Goal: Task Accomplishment & Management: Use online tool/utility

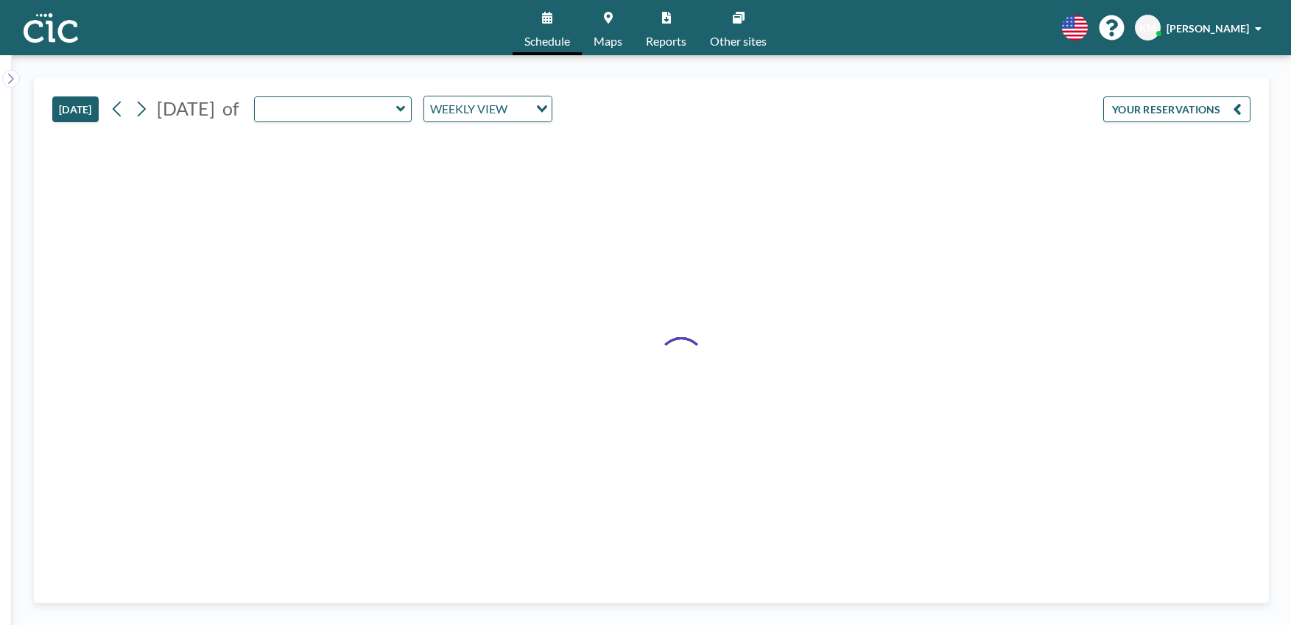
type input "Tsubaki"
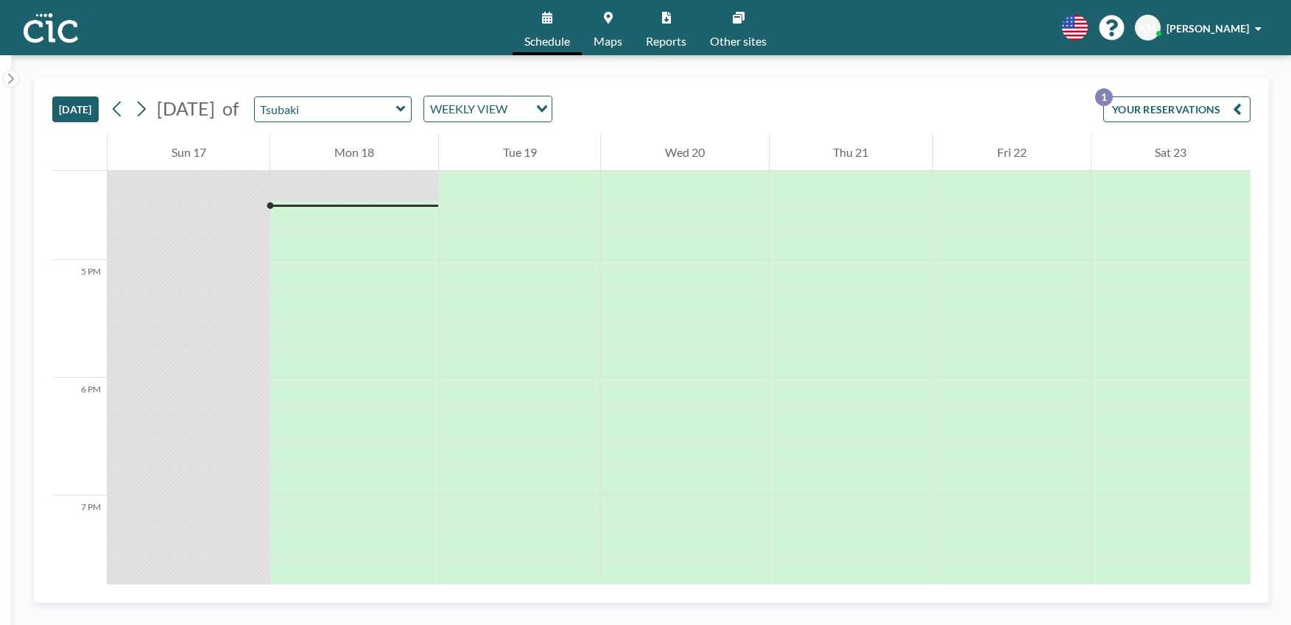
scroll to position [1915, 0]
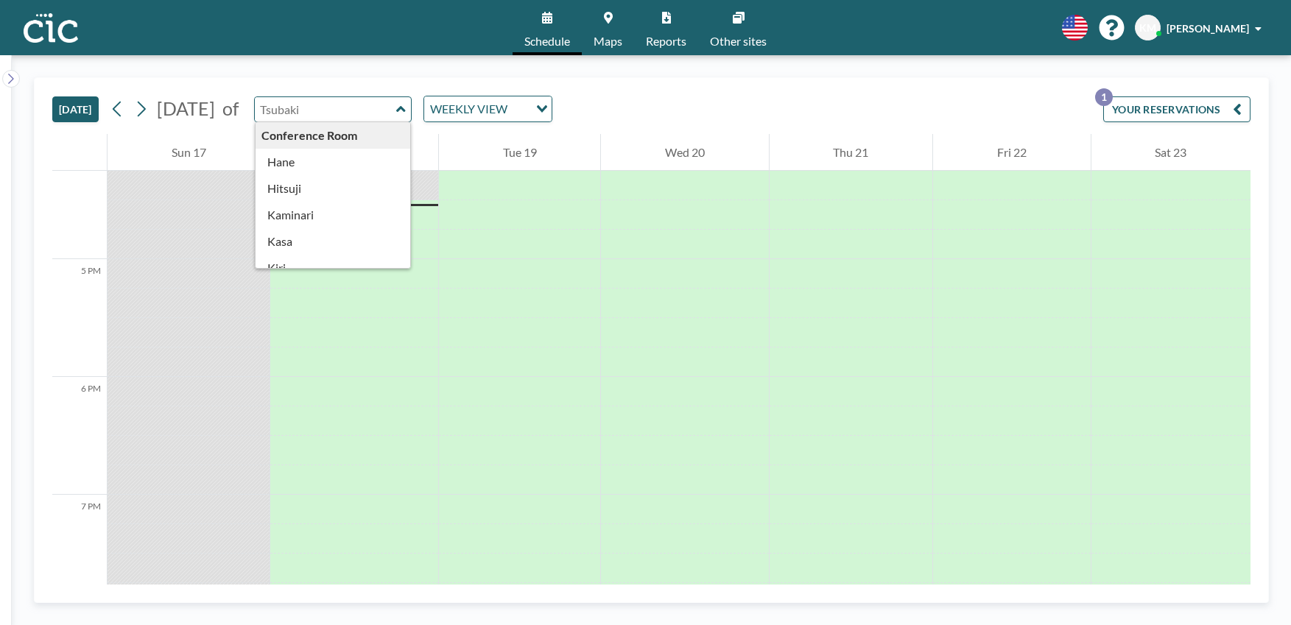
click at [363, 109] on input "text" at bounding box center [325, 109] width 141 height 24
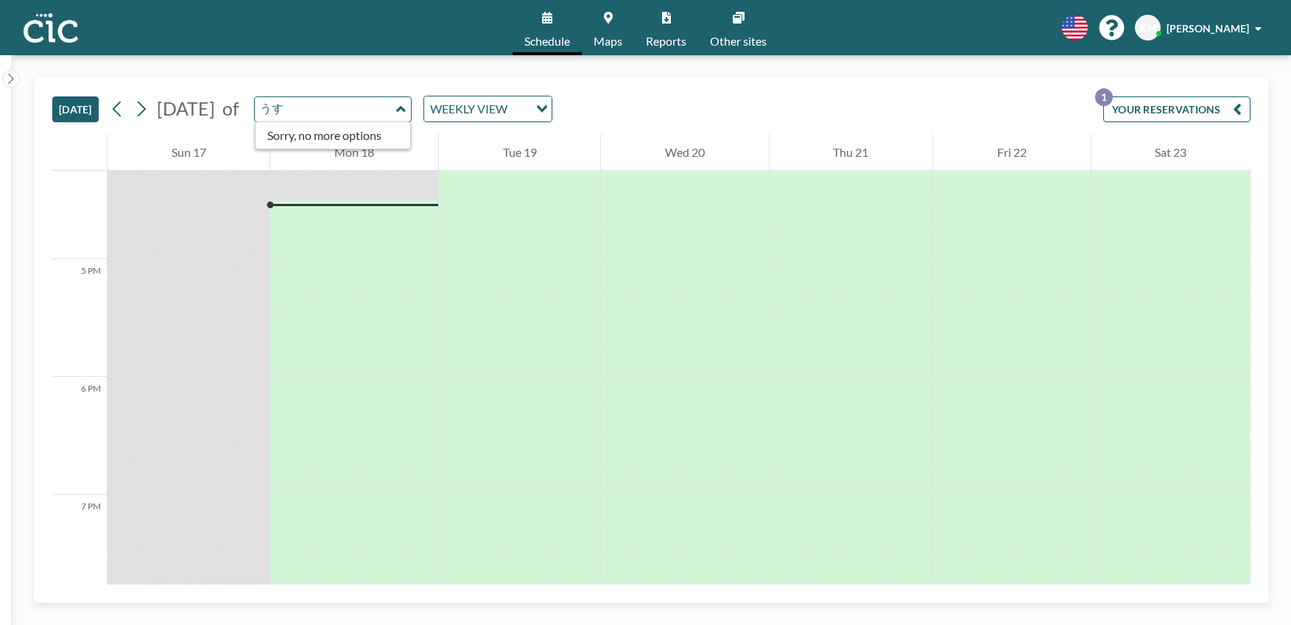
type input "う"
type input "Usu"
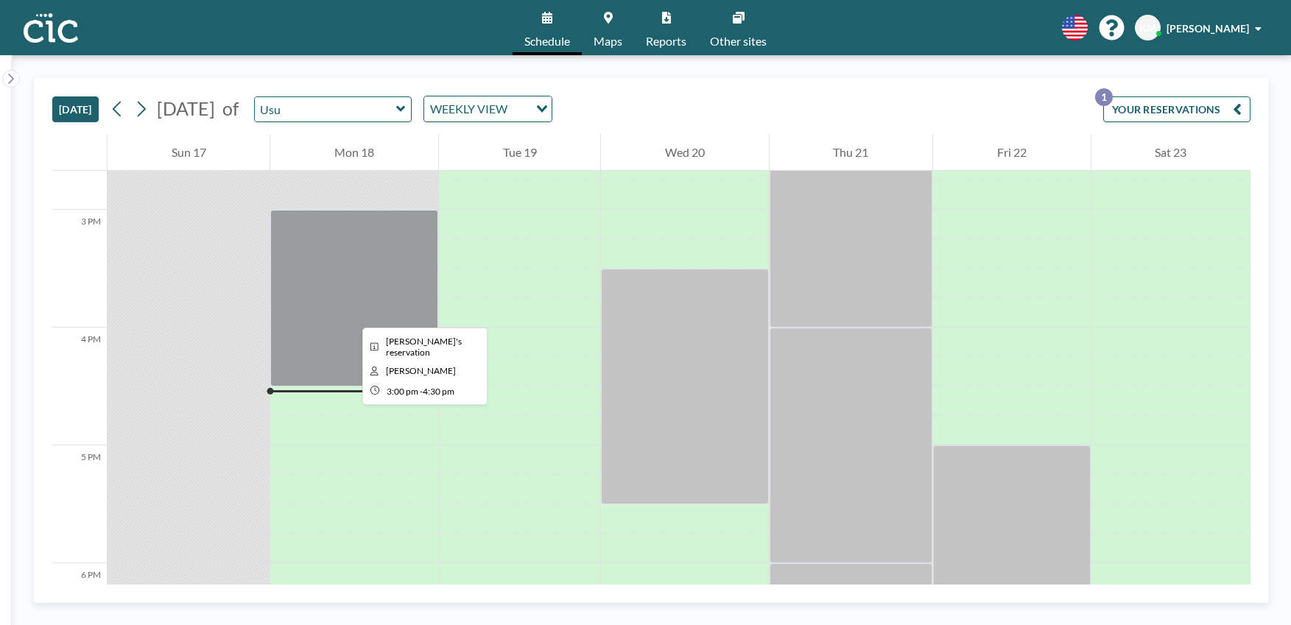
scroll to position [1695, 0]
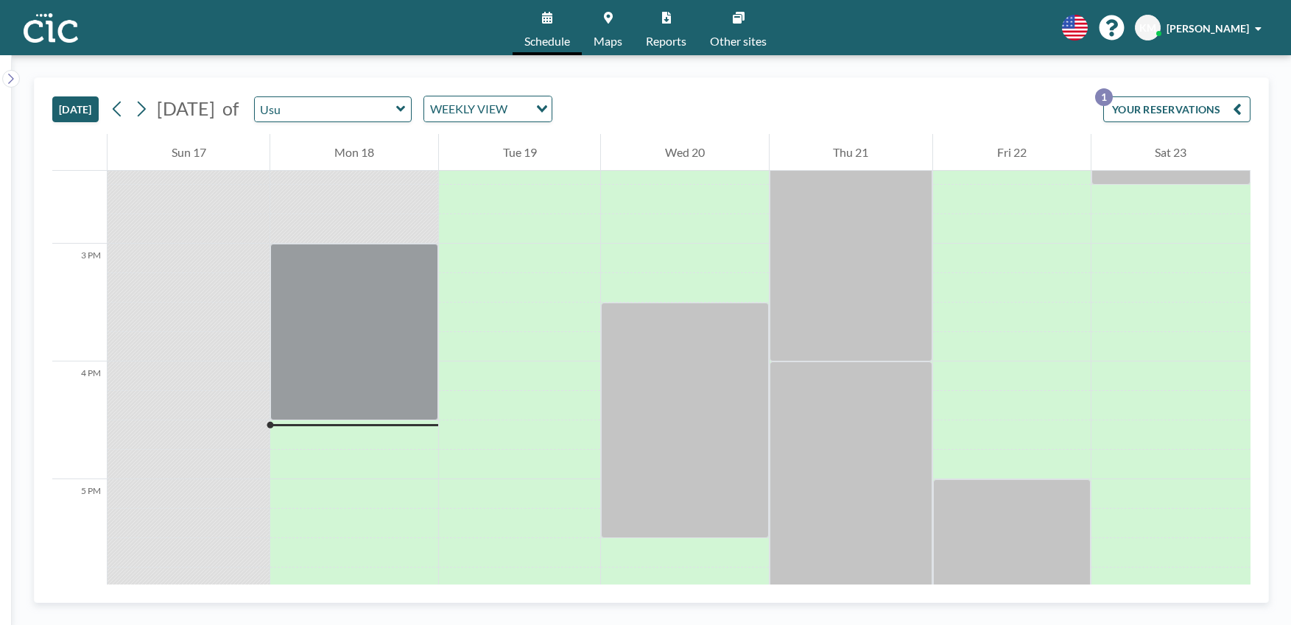
click at [611, 45] on span "Maps" at bounding box center [608, 41] width 29 height 12
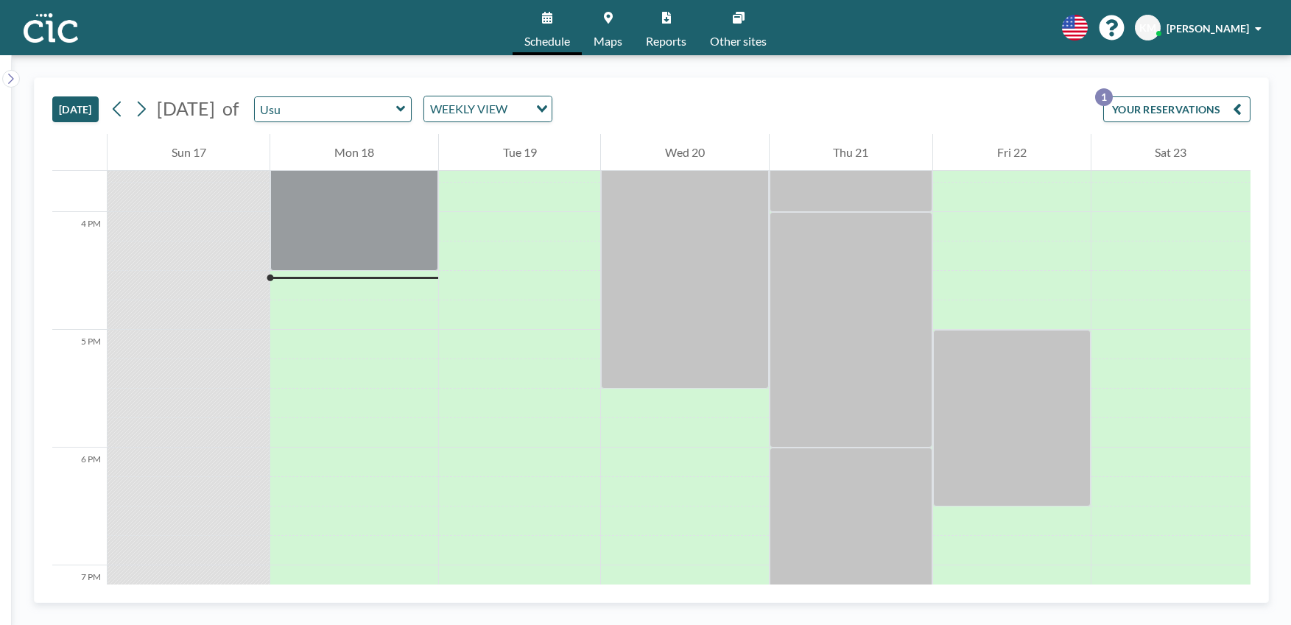
scroll to position [1915, 0]
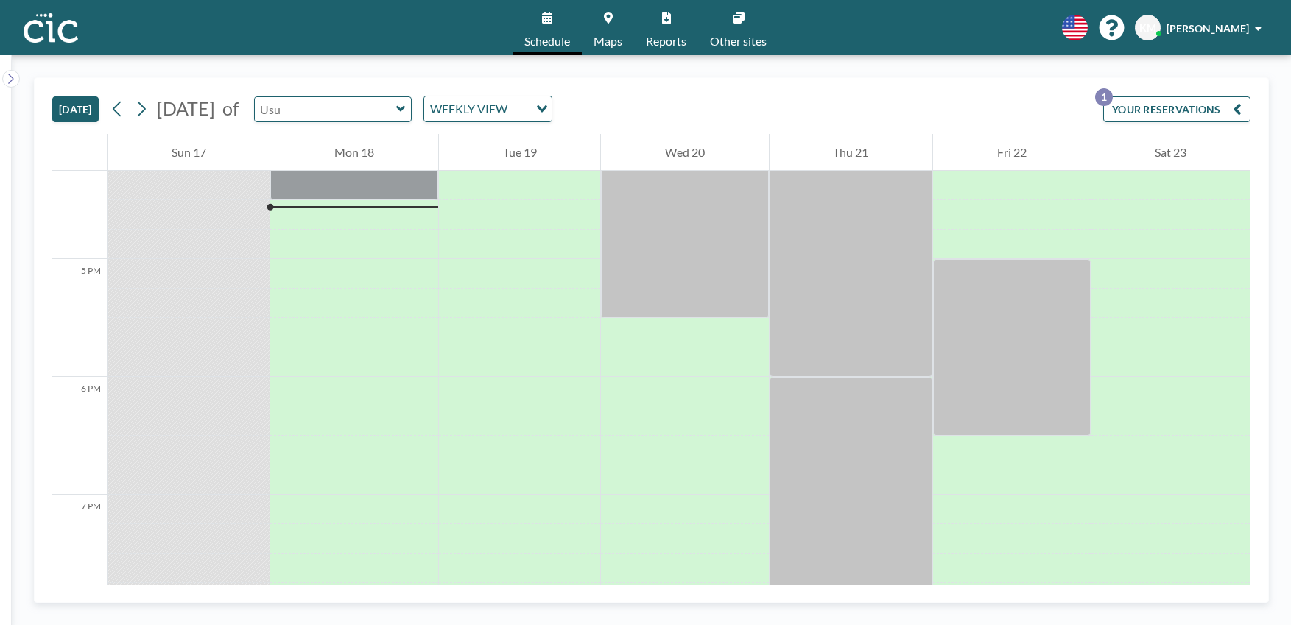
click at [341, 117] on input "text" at bounding box center [325, 109] width 141 height 24
type input "Une"
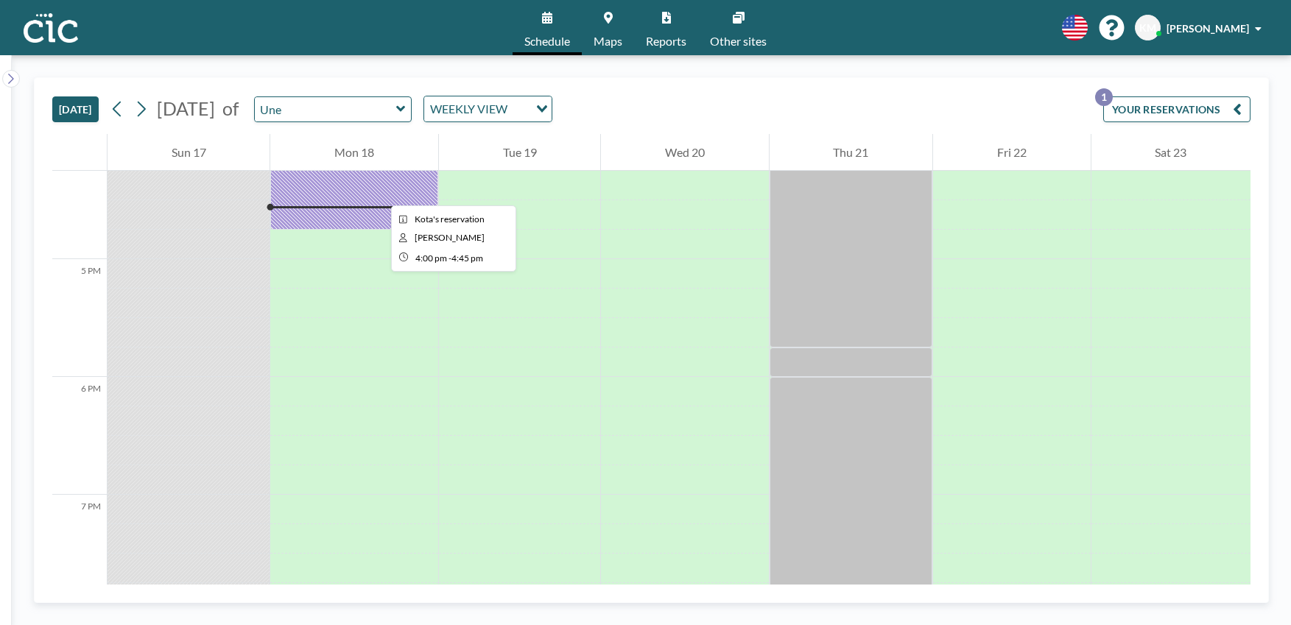
click at [379, 192] on div at bounding box center [353, 185] width 167 height 88
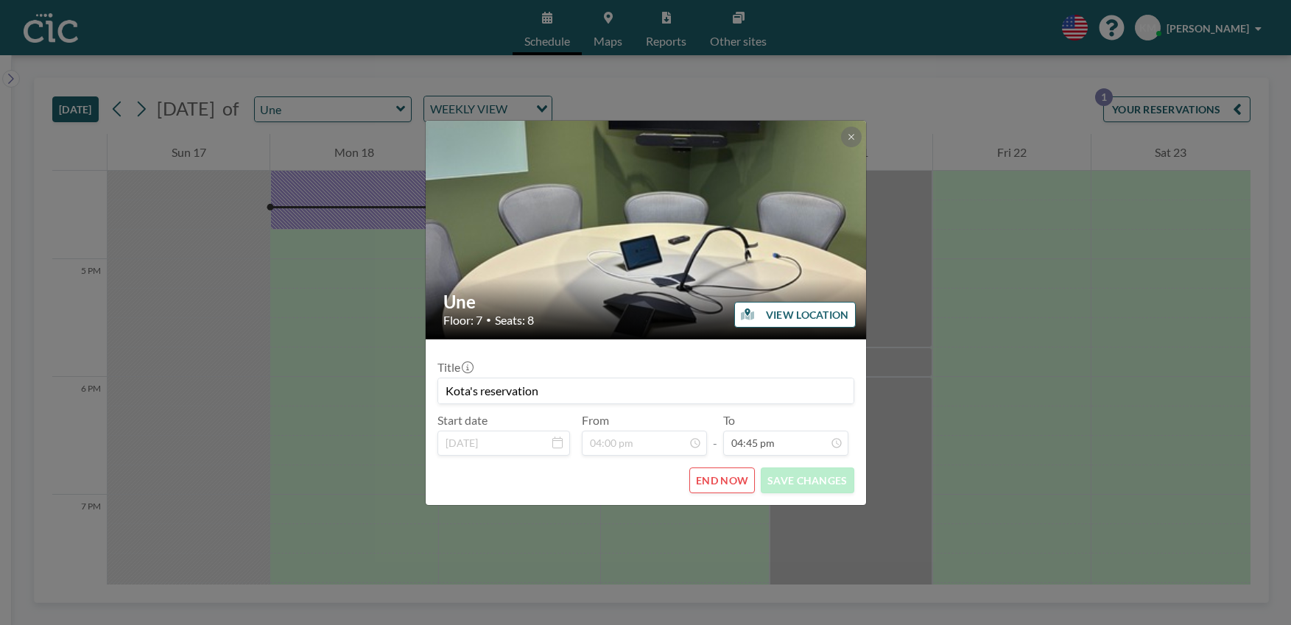
scroll to position [1757, 0]
click at [723, 476] on button "END NOW" at bounding box center [722, 481] width 66 height 26
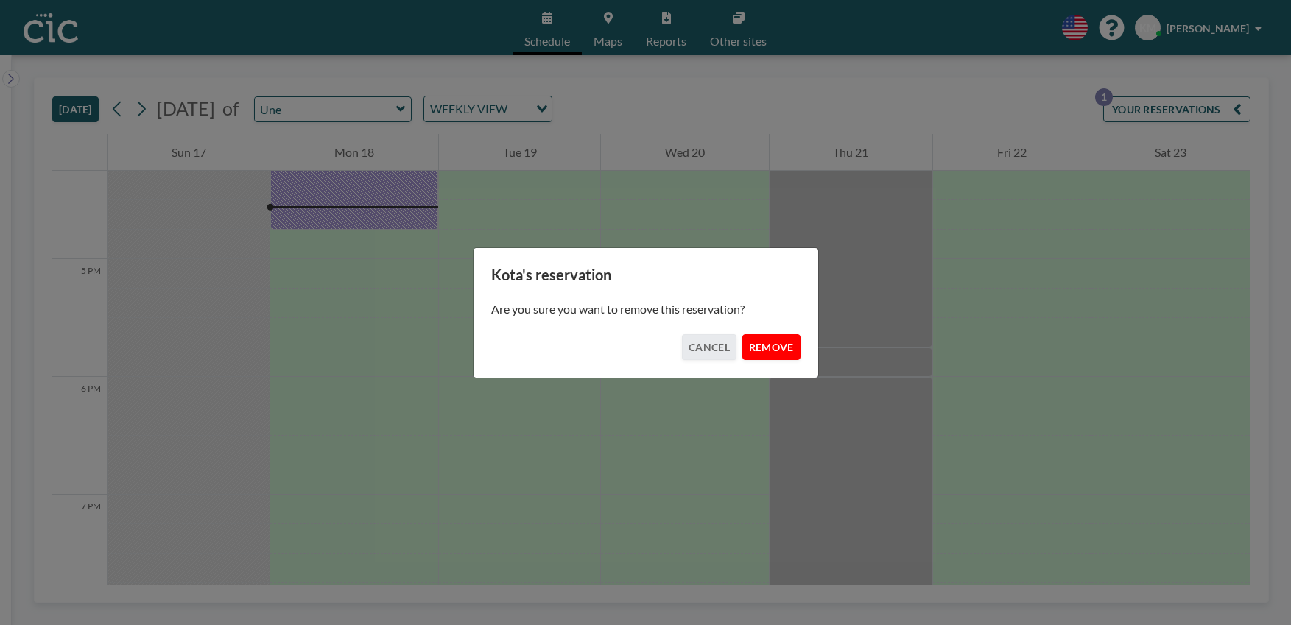
click at [769, 351] on button "REMOVE" at bounding box center [772, 347] width 58 height 26
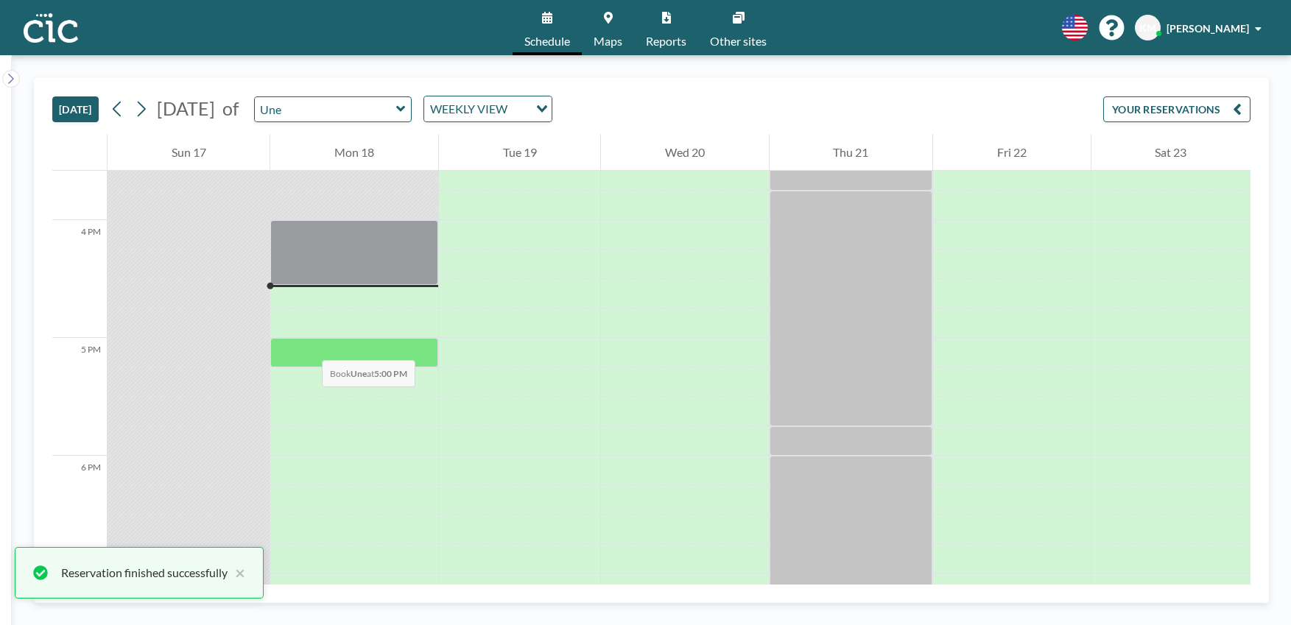
scroll to position [1835, 0]
